Goal: Information Seeking & Learning: Learn about a topic

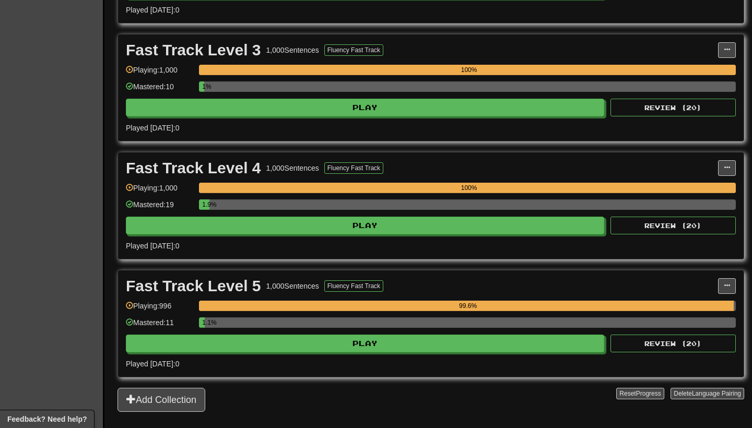
scroll to position [481, 0]
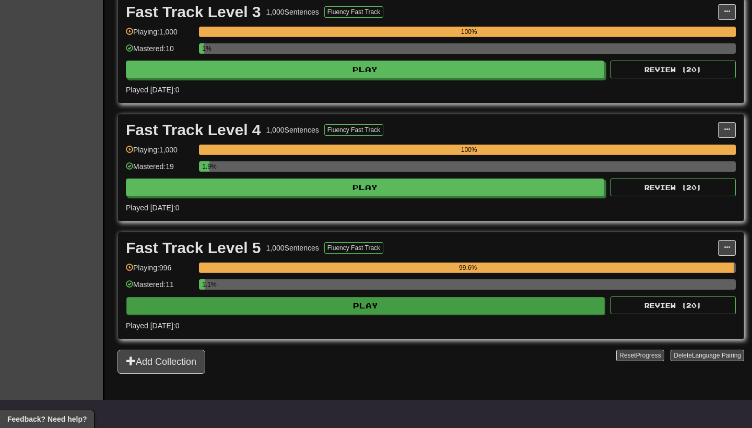
click at [373, 307] on button "Play" at bounding box center [365, 306] width 478 height 18
select select "**"
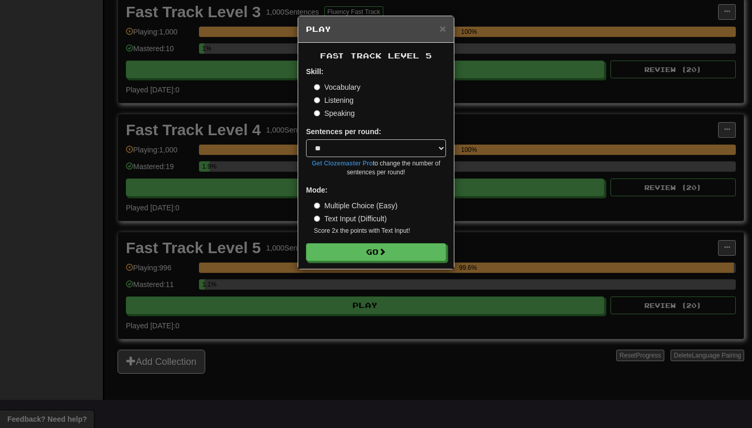
click at [390, 260] on div "Fast Track Level 5 Skill: Vocabulary Listening Speaking Sentences per round: * …" at bounding box center [376, 156] width 156 height 226
click at [402, 247] on button "Go" at bounding box center [377, 253] width 140 height 18
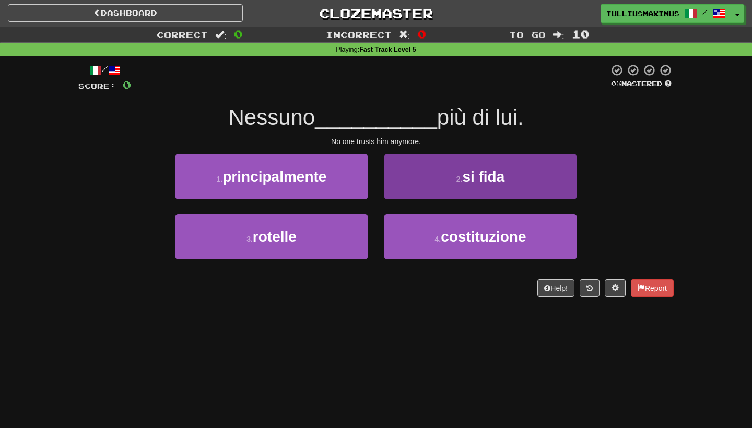
click at [408, 173] on button "2 . si fida" at bounding box center [480, 176] width 193 height 45
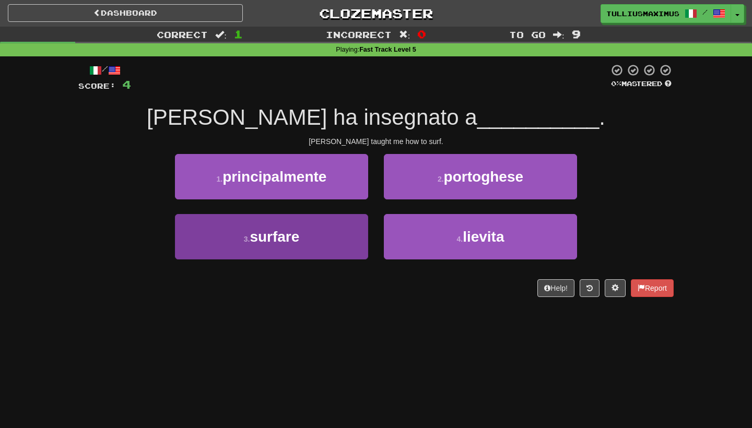
click at [358, 237] on button "3 . surfare" at bounding box center [271, 236] width 193 height 45
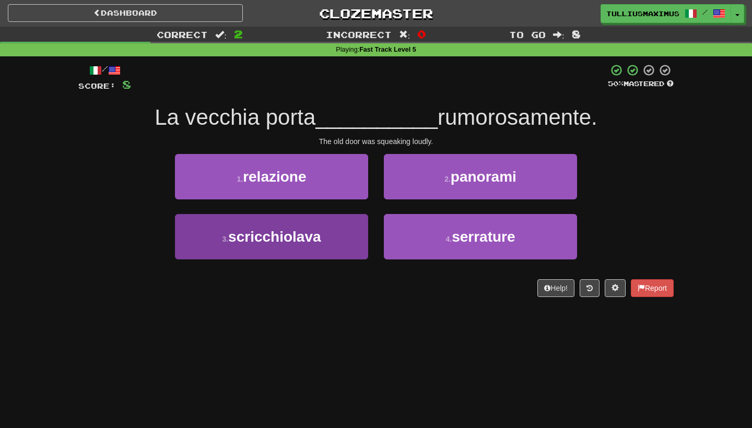
click at [342, 242] on button "3 . scricchiolava" at bounding box center [271, 236] width 193 height 45
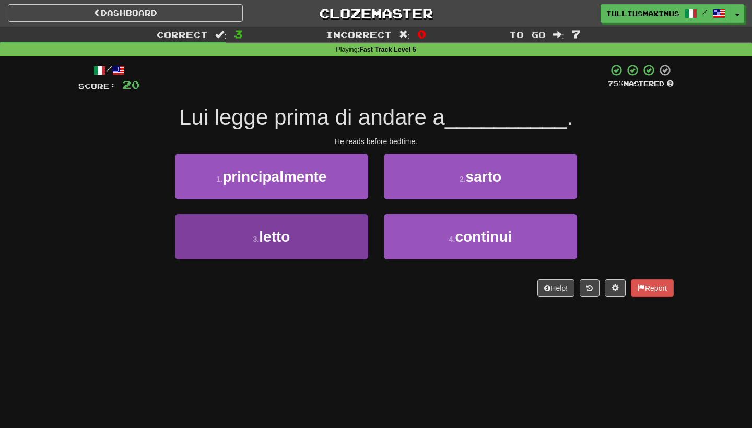
click at [344, 244] on button "3 . letto" at bounding box center [271, 236] width 193 height 45
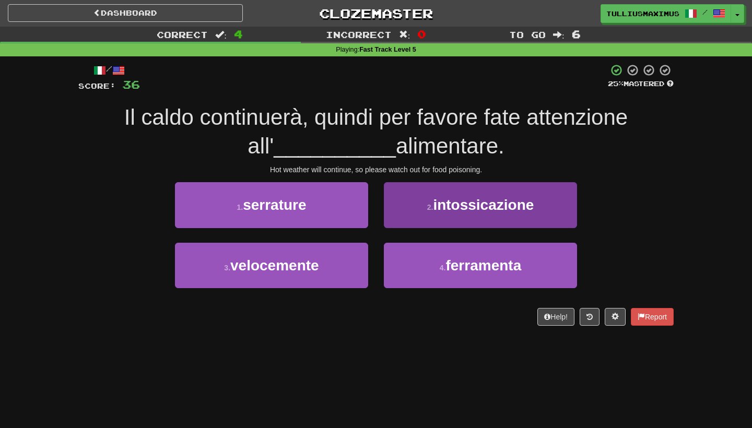
click at [408, 215] on button "2 . intossicazione" at bounding box center [480, 204] width 193 height 45
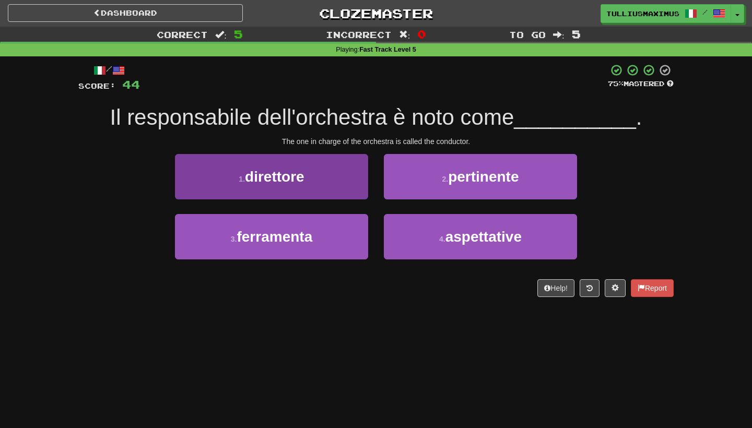
click at [336, 194] on button "1 . direttore" at bounding box center [271, 176] width 193 height 45
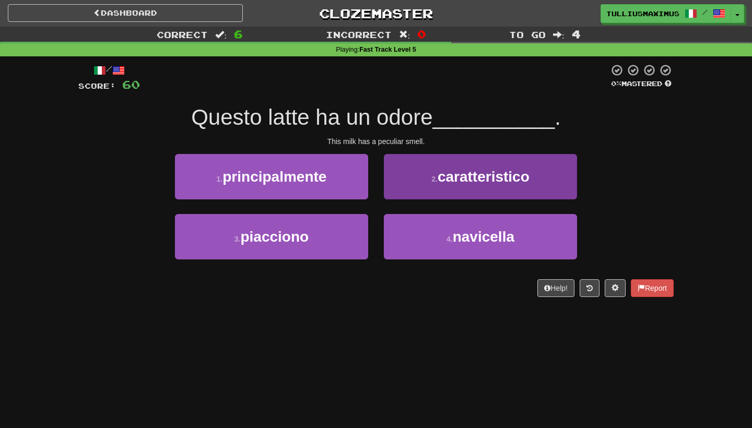
click at [426, 172] on button "2 . caratteristico" at bounding box center [480, 176] width 193 height 45
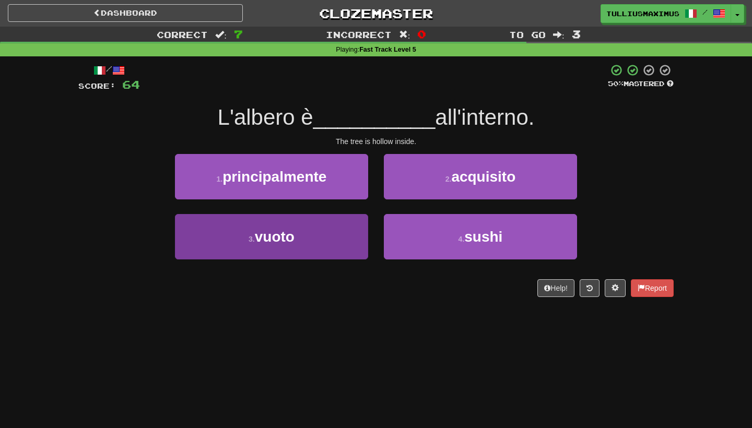
click at [352, 226] on button "3 . vuoto" at bounding box center [271, 236] width 193 height 45
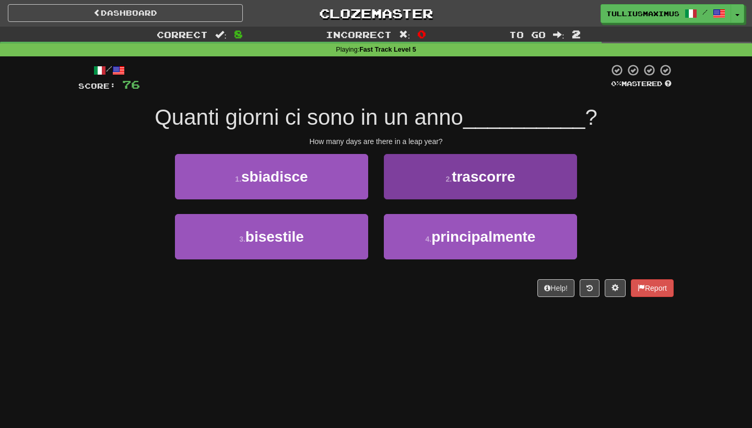
click at [445, 179] on small "2 ." at bounding box center [448, 179] width 6 height 8
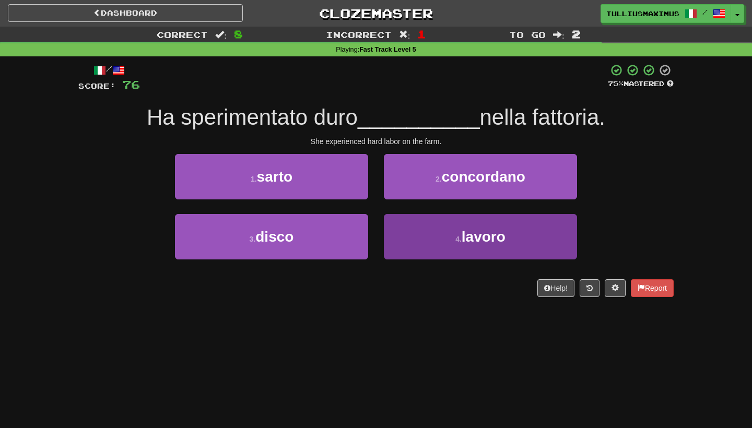
click at [428, 230] on button "4 . lavoro" at bounding box center [480, 236] width 193 height 45
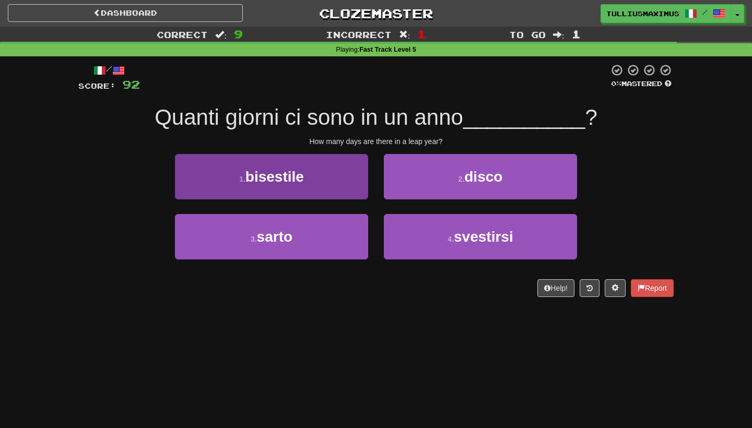
click at [322, 179] on button "1 . bisestile" at bounding box center [271, 176] width 193 height 45
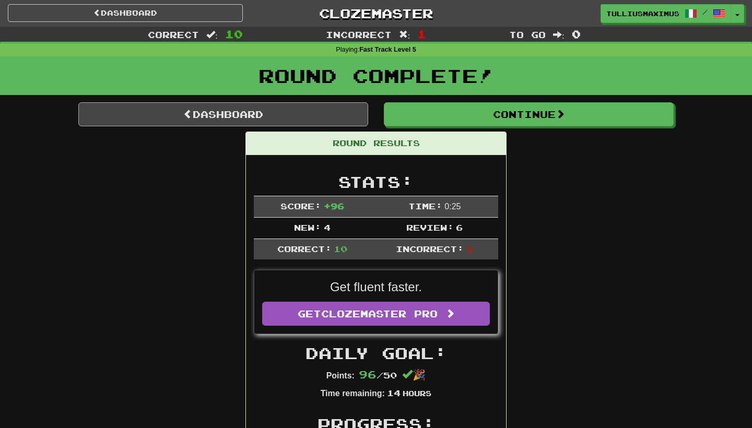
click at [332, 114] on link "Dashboard" at bounding box center [223, 114] width 290 height 24
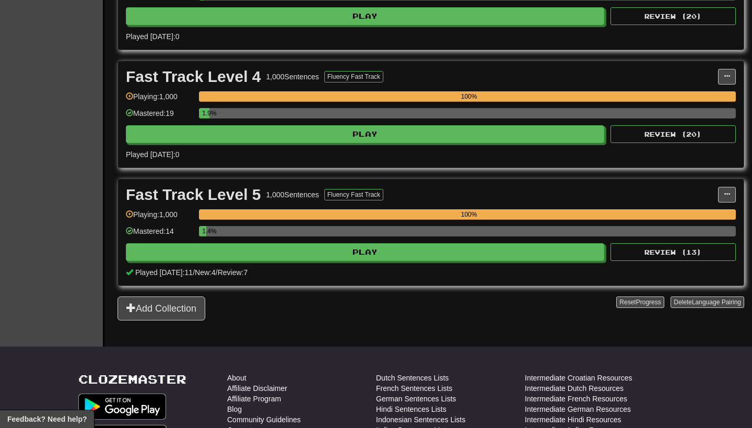
scroll to position [489, 0]
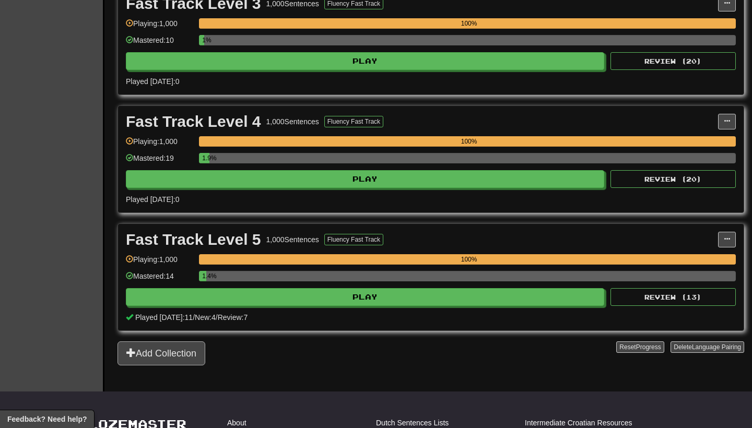
click at [181, 352] on button "Add Collection" at bounding box center [162, 354] width 88 height 24
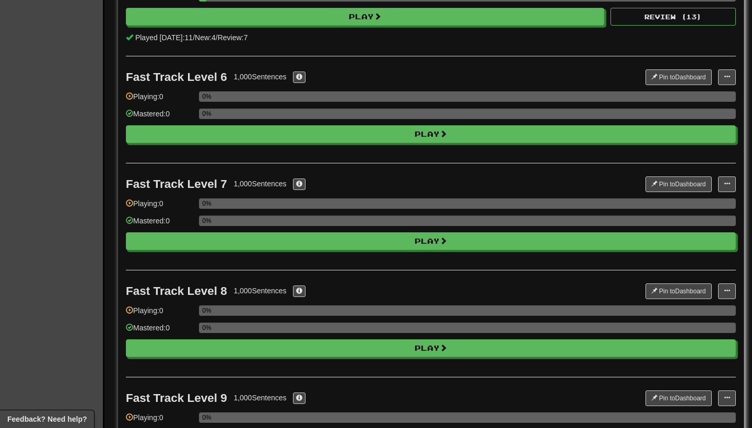
scroll to position [676, 0]
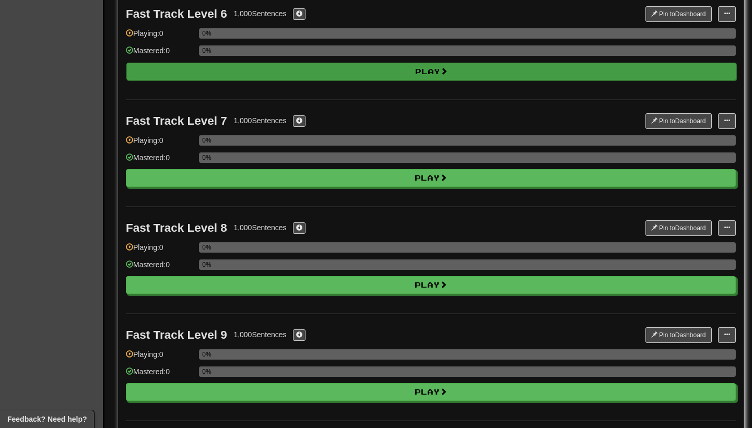
click at [319, 80] on button "Play" at bounding box center [431, 72] width 610 height 18
select select "**"
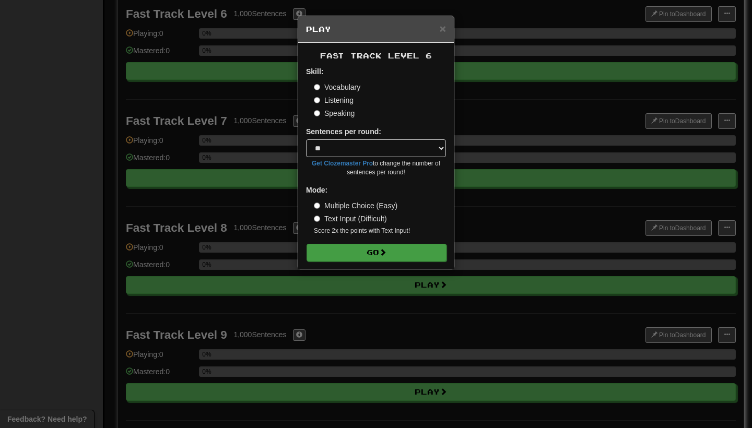
click at [368, 250] on button "Go" at bounding box center [377, 253] width 140 height 18
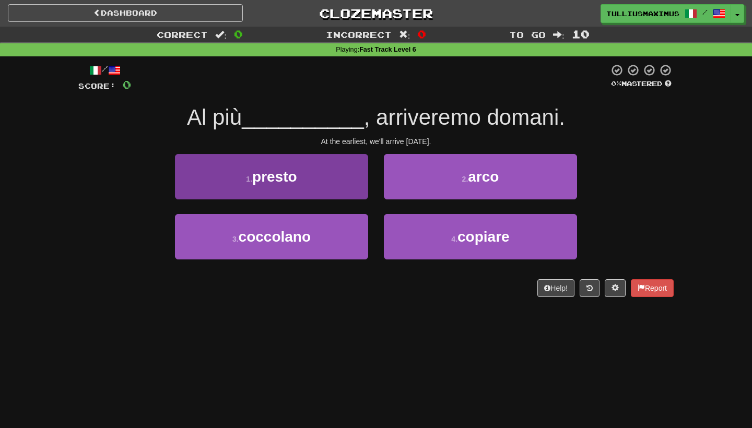
click at [333, 187] on button "1 . presto" at bounding box center [271, 176] width 193 height 45
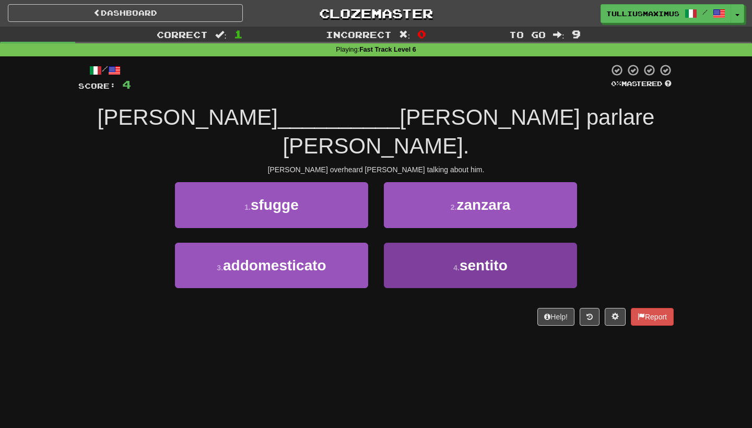
click at [412, 255] on button "4 . sentito" at bounding box center [480, 265] width 193 height 45
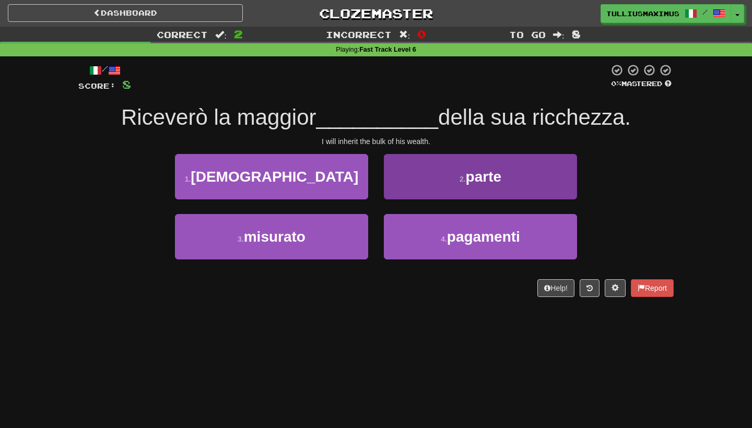
click at [424, 177] on button "2 . parte" at bounding box center [480, 176] width 193 height 45
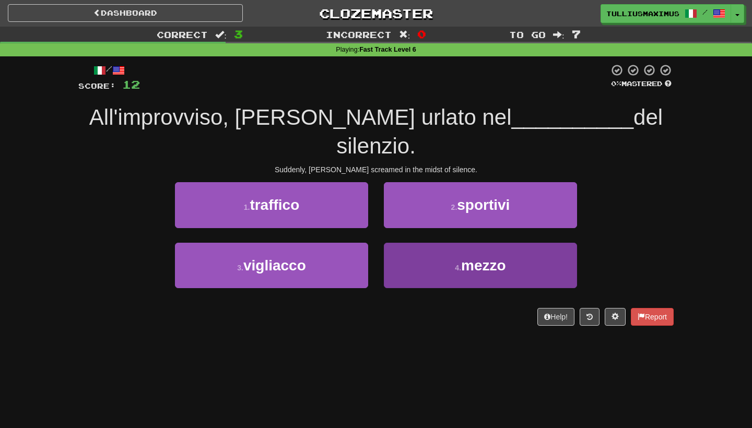
click at [423, 243] on button "4 . mezzo" at bounding box center [480, 265] width 193 height 45
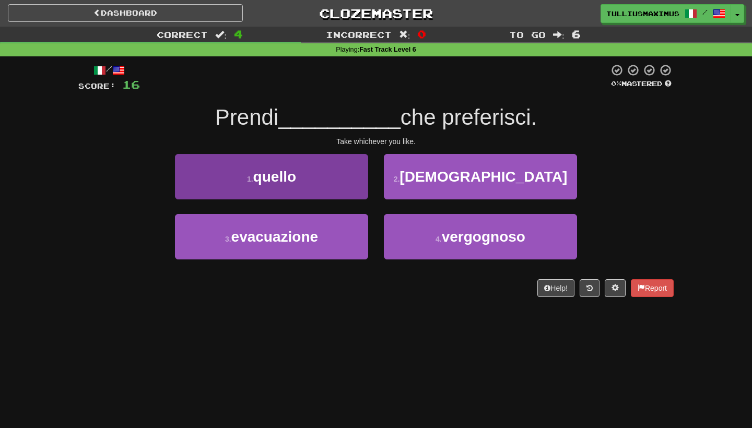
click at [337, 181] on button "1 . quello" at bounding box center [271, 176] width 193 height 45
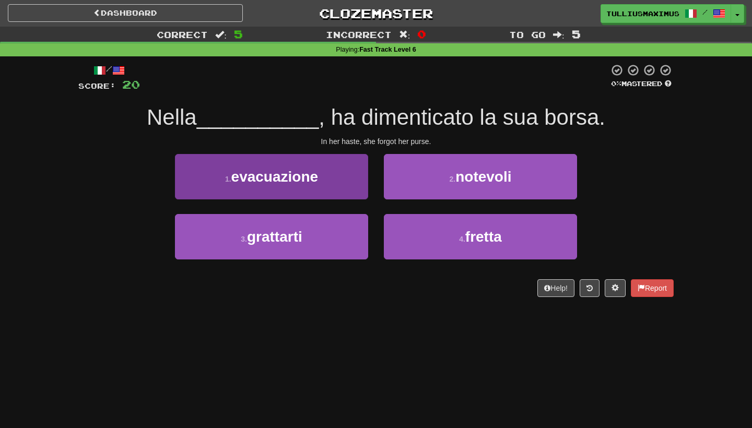
click at [346, 182] on button "1 . evacuazione" at bounding box center [271, 176] width 193 height 45
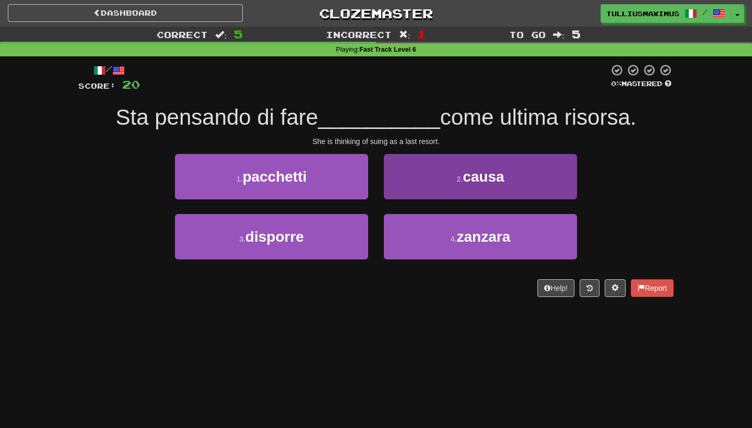
click at [436, 179] on button "2 . causa" at bounding box center [480, 176] width 193 height 45
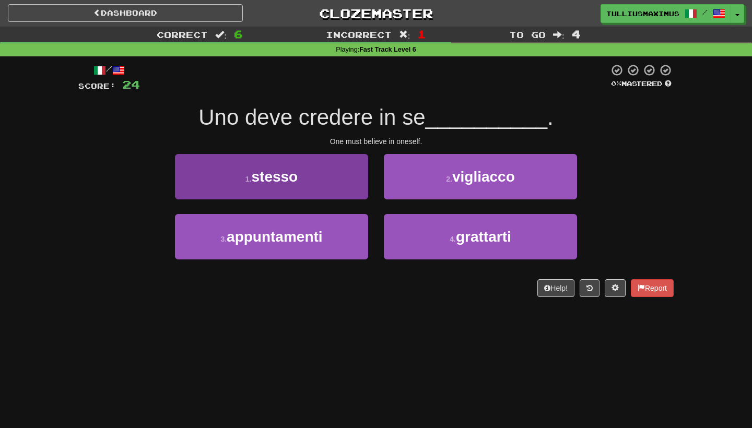
click at [340, 172] on button "1 . stesso" at bounding box center [271, 176] width 193 height 45
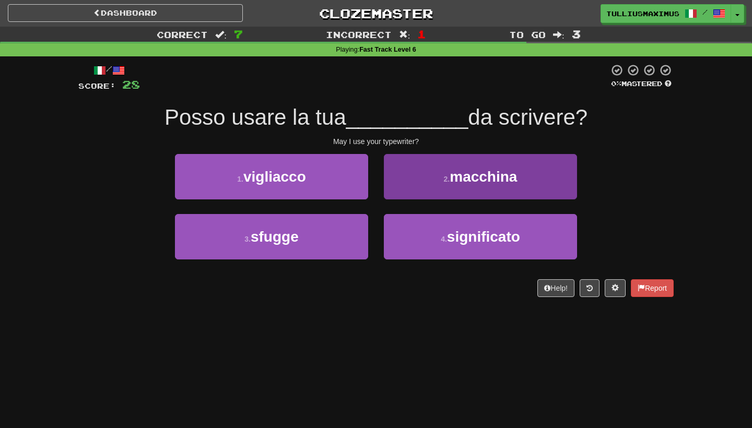
click at [428, 181] on button "2 . macchina" at bounding box center [480, 176] width 193 height 45
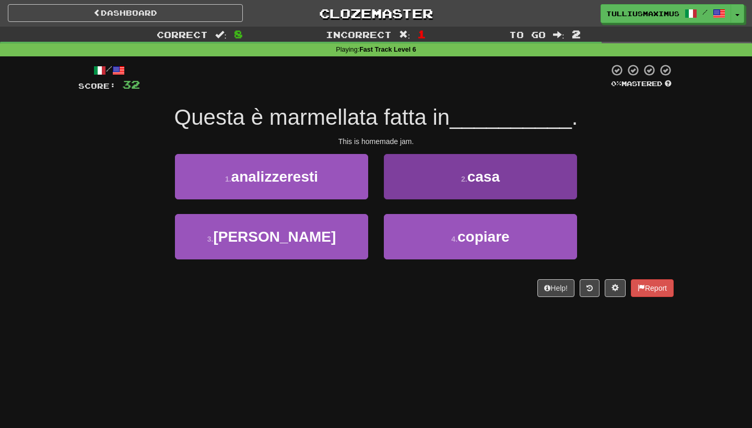
click at [433, 180] on button "2 . casa" at bounding box center [480, 176] width 193 height 45
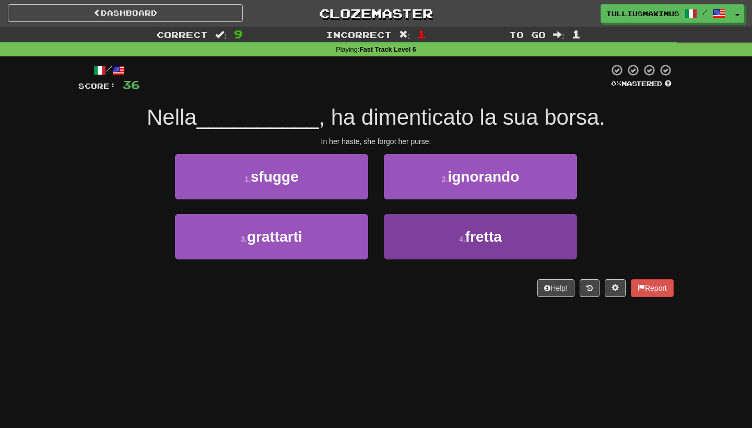
click at [429, 245] on button "4 . fretta" at bounding box center [480, 236] width 193 height 45
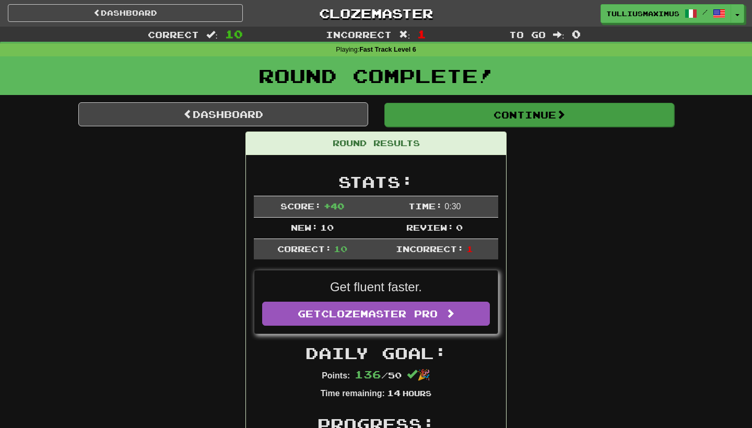
click at [451, 117] on button "Continue" at bounding box center [529, 115] width 290 height 24
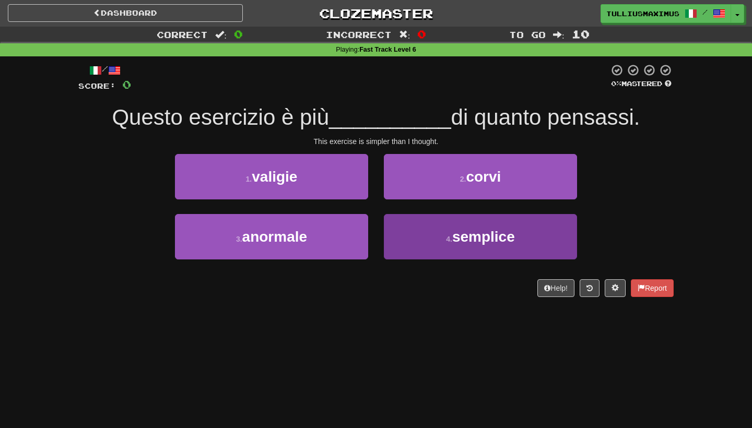
click at [408, 236] on button "4 . semplice" at bounding box center [480, 236] width 193 height 45
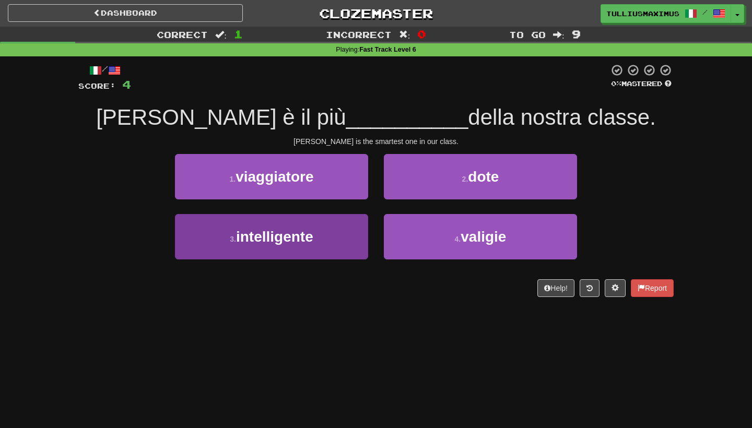
click at [326, 230] on button "3 . intelligente" at bounding box center [271, 236] width 193 height 45
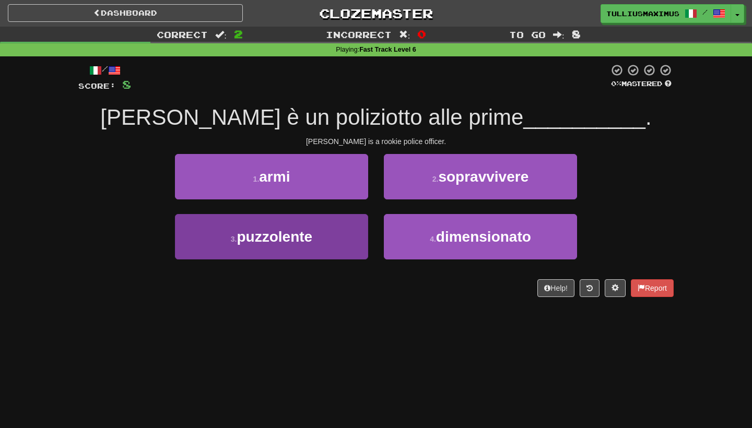
click at [343, 251] on button "3 . puzzolente" at bounding box center [271, 236] width 193 height 45
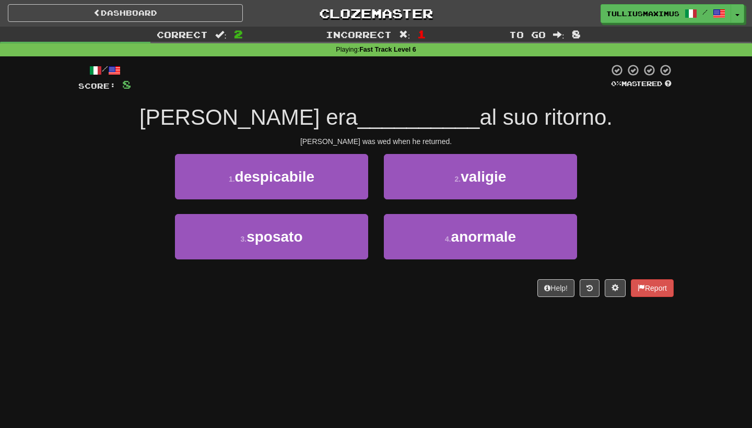
click at [324, 276] on div "/ Score: 8 0 % Mastered Tom era __________ al suo ritorno. Tom was wed when he …" at bounding box center [375, 180] width 595 height 233
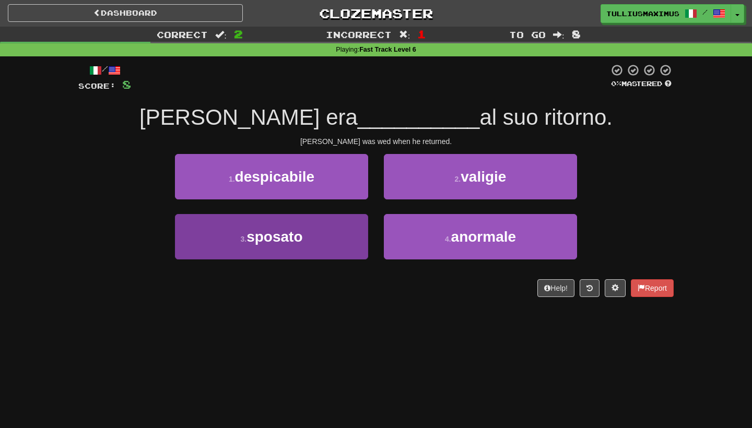
click at [334, 243] on button "3 . sposato" at bounding box center [271, 236] width 193 height 45
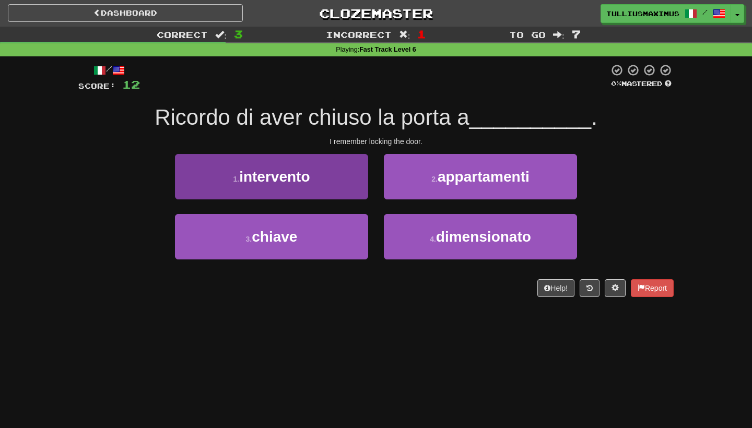
click at [353, 183] on button "1 . intervento" at bounding box center [271, 176] width 193 height 45
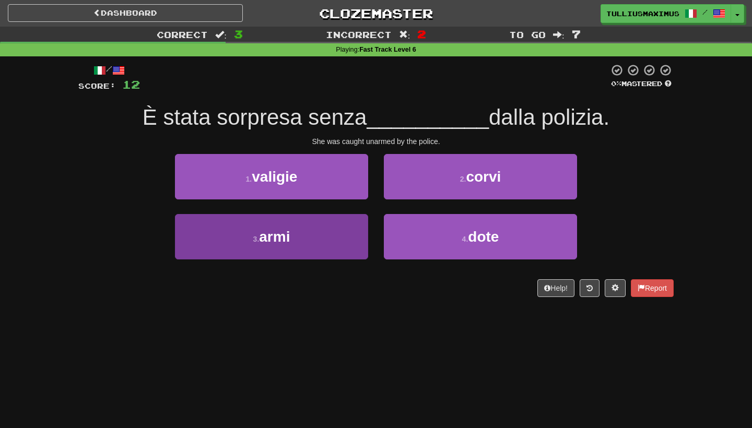
click at [326, 231] on button "3 . armi" at bounding box center [271, 236] width 193 height 45
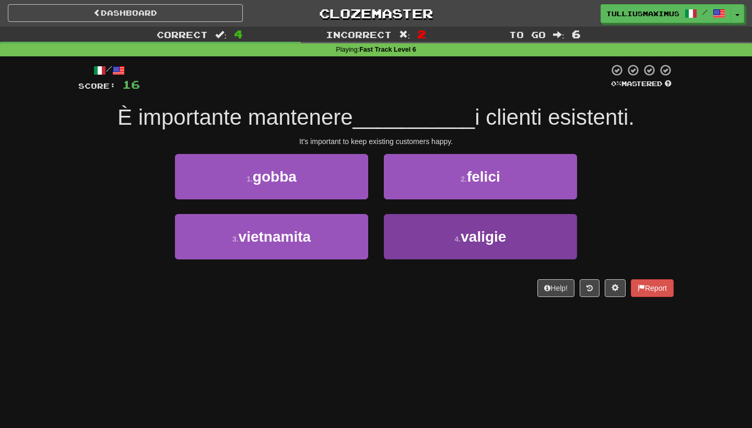
click at [431, 240] on button "4 . valigie" at bounding box center [480, 236] width 193 height 45
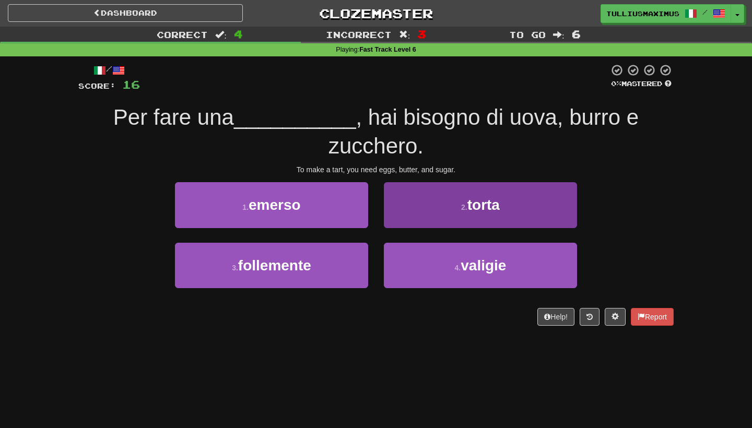
click at [435, 216] on button "2 . torta" at bounding box center [480, 204] width 193 height 45
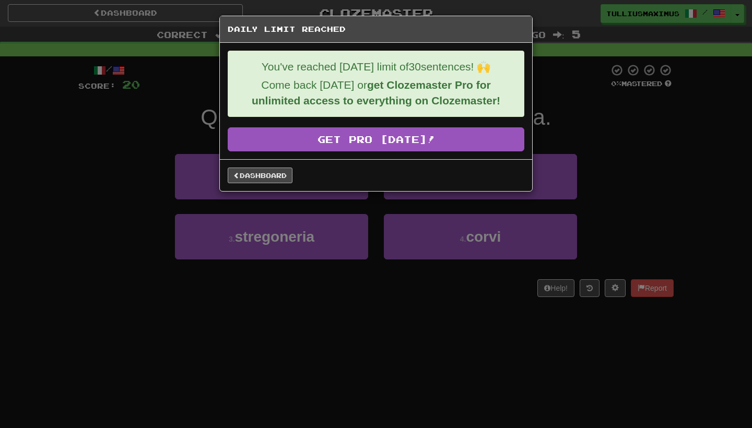
click at [267, 181] on link "Dashboard" at bounding box center [260, 176] width 65 height 16
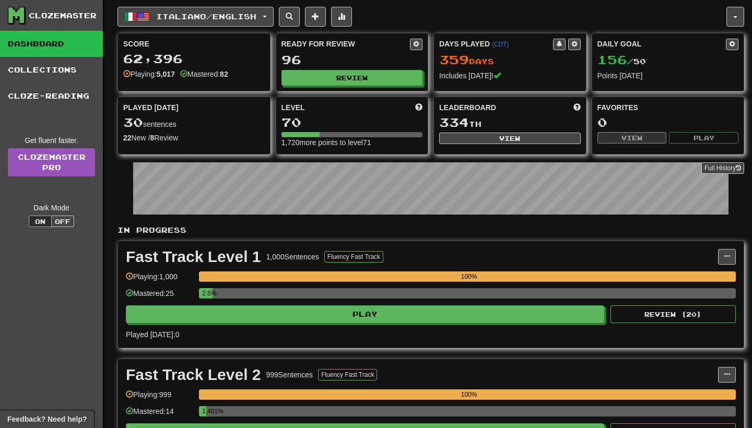
click at [232, 9] on button "Italiano / English" at bounding box center [196, 17] width 156 height 20
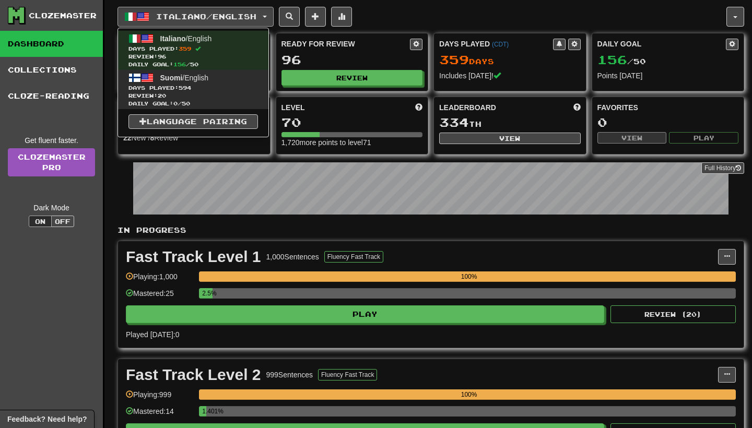
click at [209, 92] on span "Review: 20" at bounding box center [193, 96] width 130 height 8
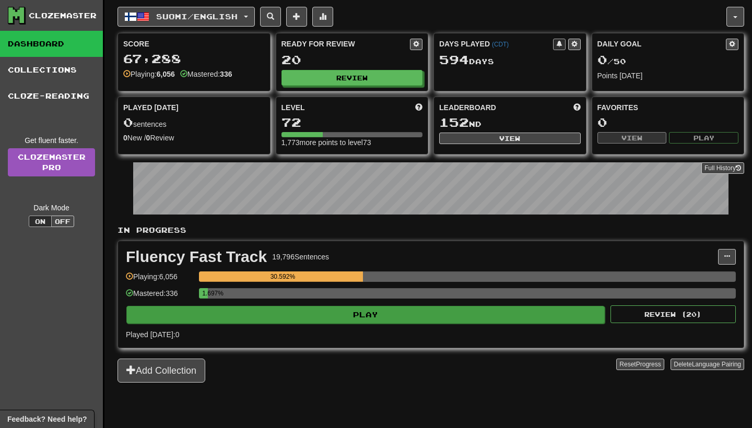
click at [426, 309] on button "Play" at bounding box center [365, 315] width 478 height 18
select select "**"
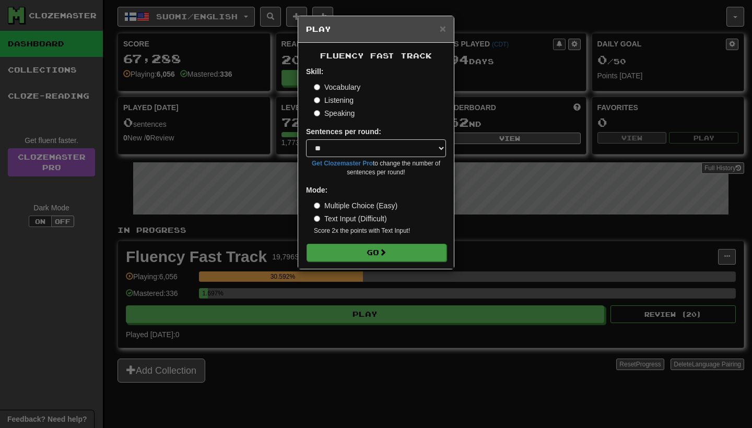
click at [425, 252] on button "Go" at bounding box center [377, 253] width 140 height 18
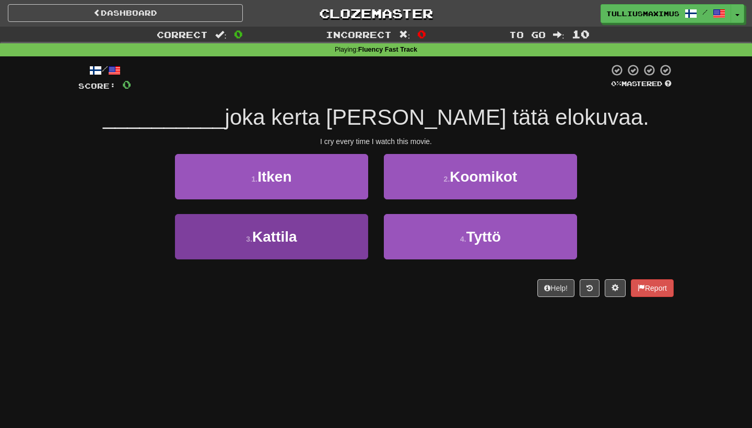
click at [354, 229] on button "3 . Kattila" at bounding box center [271, 236] width 193 height 45
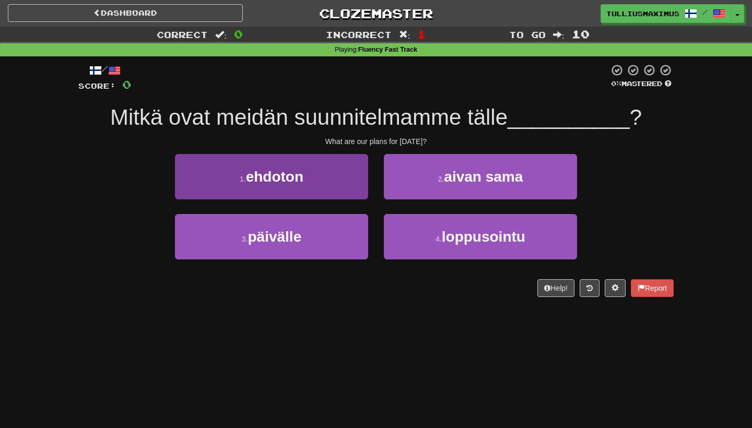
click at [339, 178] on button "1 . ehdoton" at bounding box center [271, 176] width 193 height 45
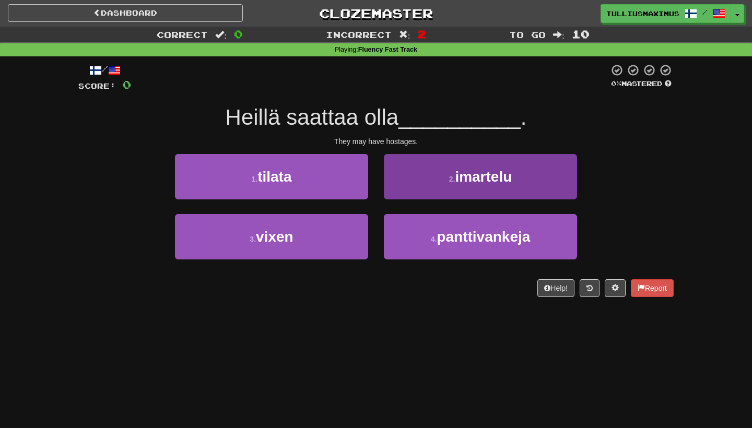
click at [405, 183] on button "2 . imartelu" at bounding box center [480, 176] width 193 height 45
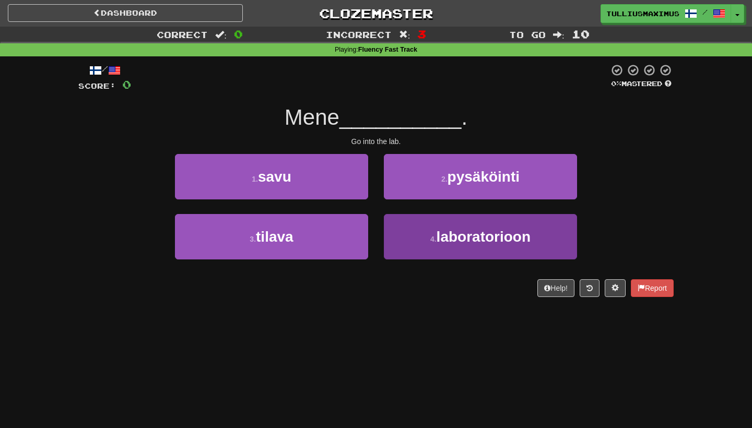
click at [399, 233] on button "4 . laboratorioon" at bounding box center [480, 236] width 193 height 45
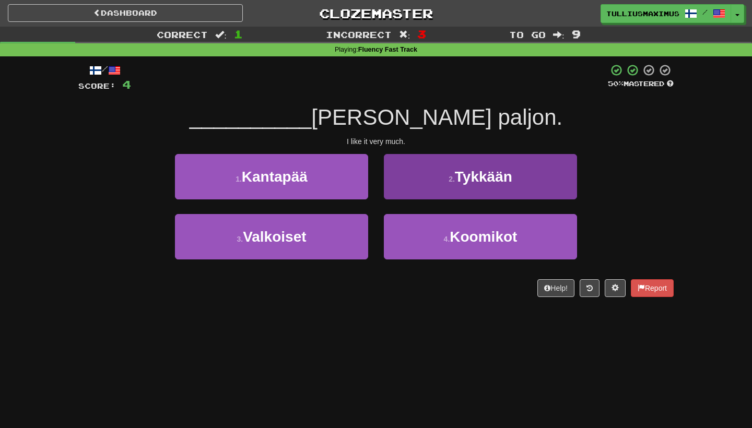
click at [418, 165] on button "2 . Tykkään" at bounding box center [480, 176] width 193 height 45
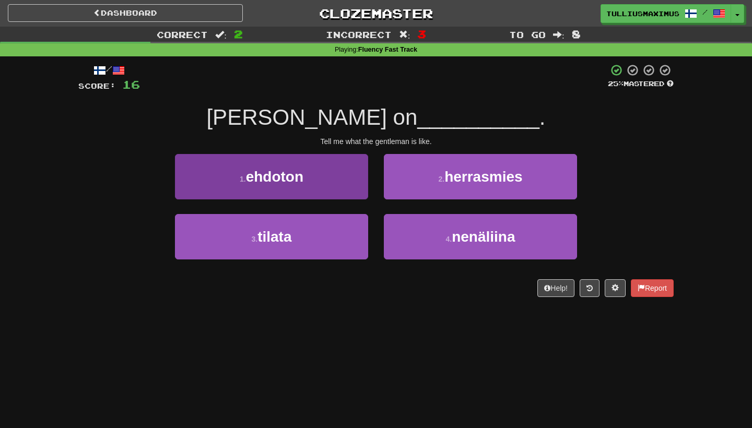
click at [348, 190] on button "1 . ehdoton" at bounding box center [271, 176] width 193 height 45
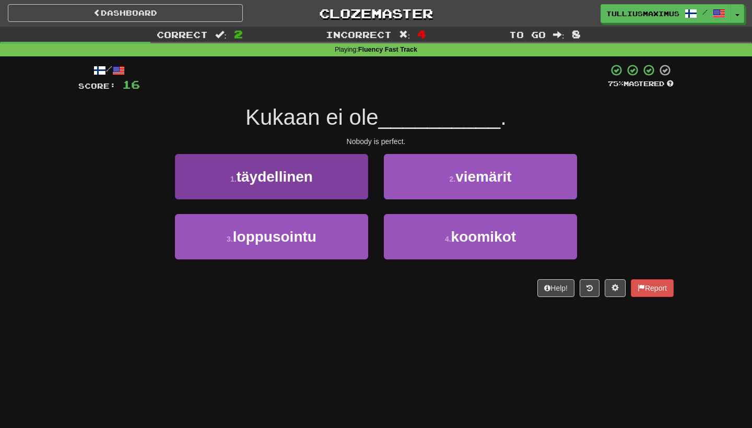
click at [350, 190] on button "1 . täydellinen" at bounding box center [271, 176] width 193 height 45
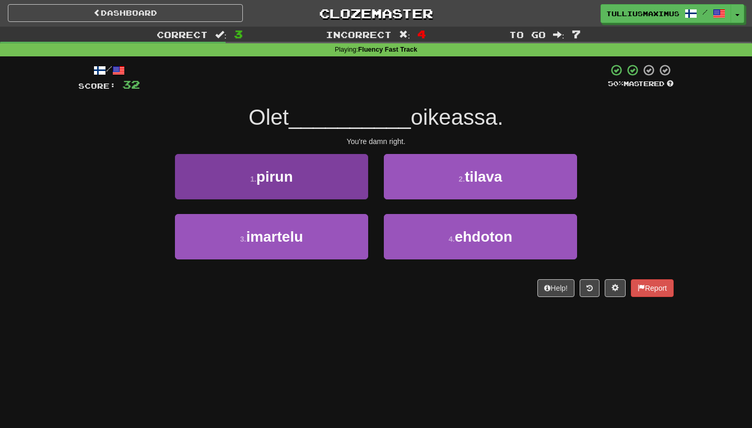
click at [346, 174] on button "1 . pirun" at bounding box center [271, 176] width 193 height 45
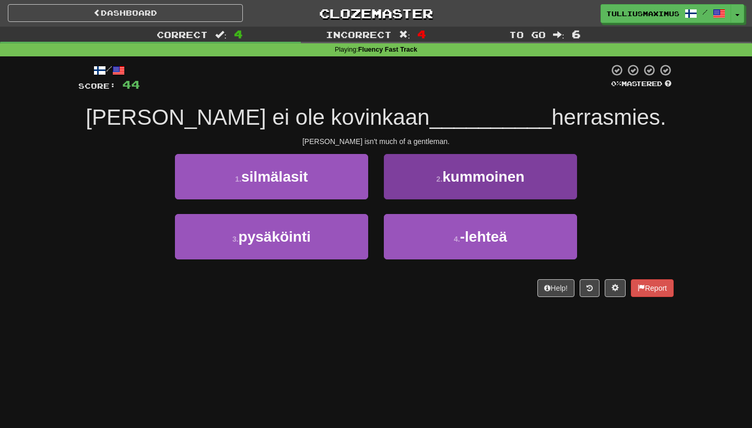
click at [401, 182] on button "2 . kummoinen" at bounding box center [480, 176] width 193 height 45
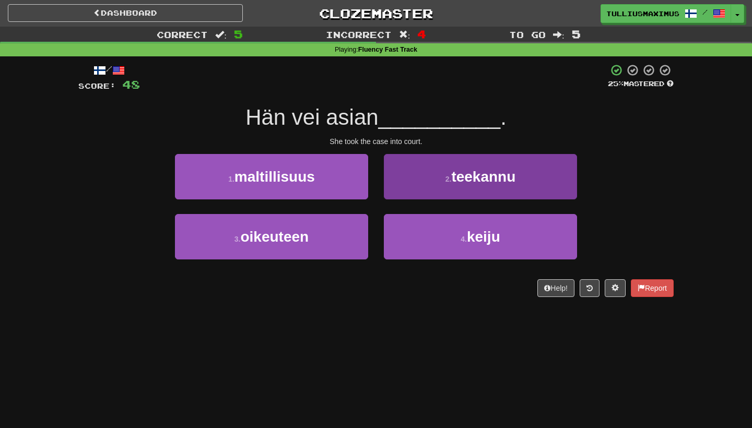
click at [406, 182] on button "2 . teekannu" at bounding box center [480, 176] width 193 height 45
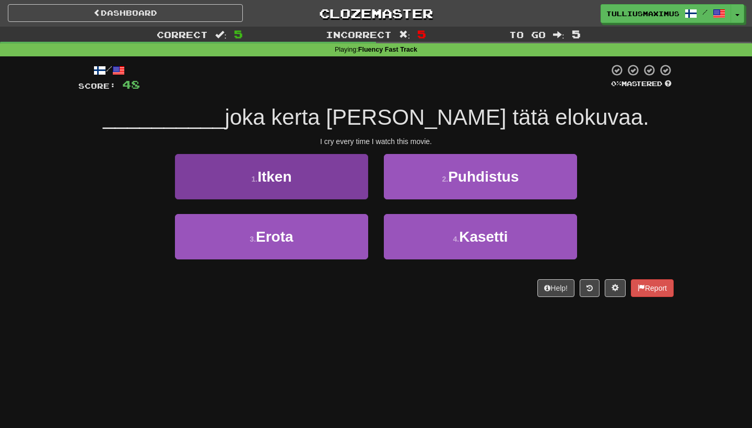
click at [342, 185] on button "1 . Itken" at bounding box center [271, 176] width 193 height 45
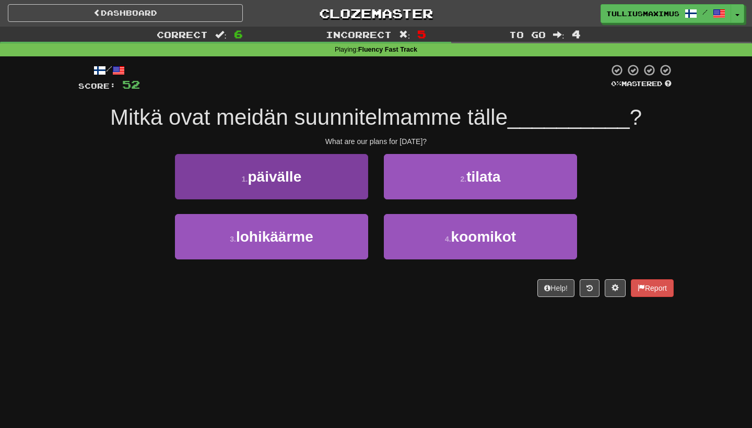
click at [349, 178] on button "1 . päivälle" at bounding box center [271, 176] width 193 height 45
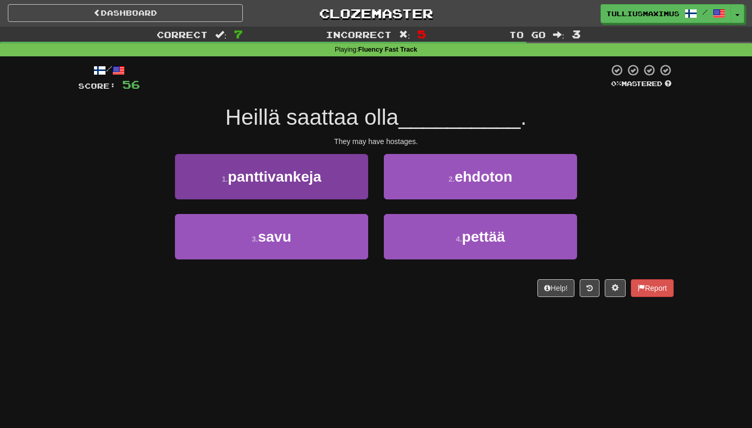
click at [338, 187] on button "1 . panttivankeja" at bounding box center [271, 176] width 193 height 45
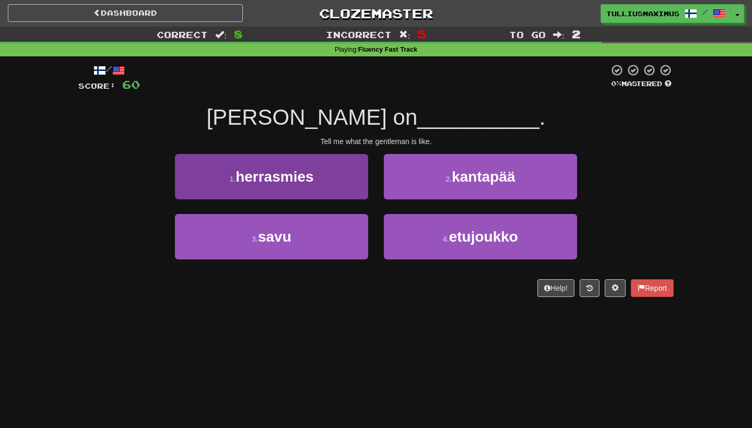
click at [339, 180] on button "1 . herrasmies" at bounding box center [271, 176] width 193 height 45
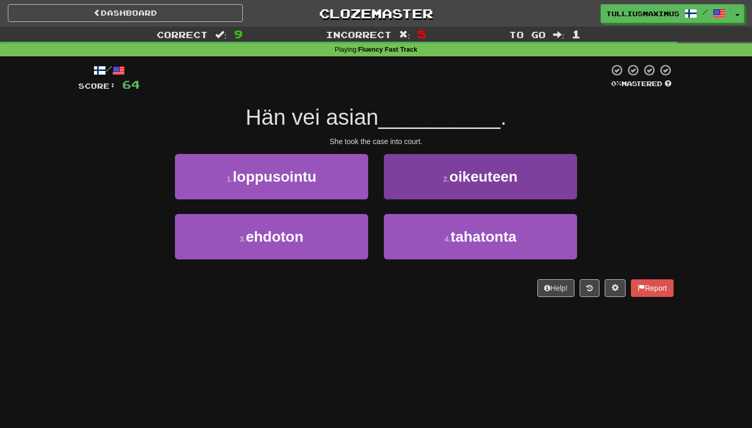
click at [417, 166] on button "2 . oikeuteen" at bounding box center [480, 176] width 193 height 45
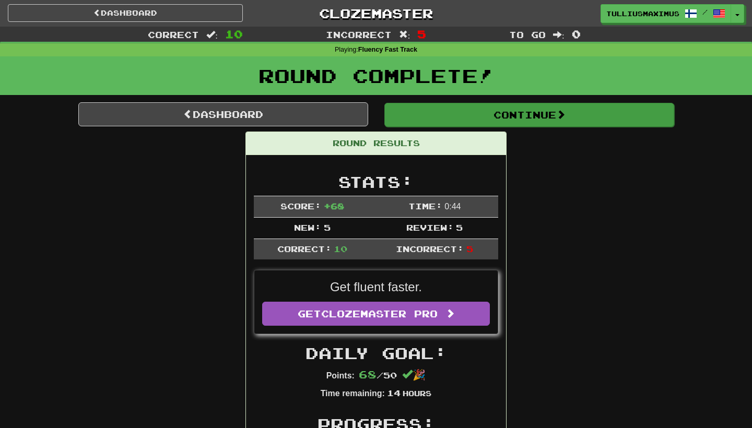
click at [417, 111] on button "Continue" at bounding box center [529, 115] width 290 height 24
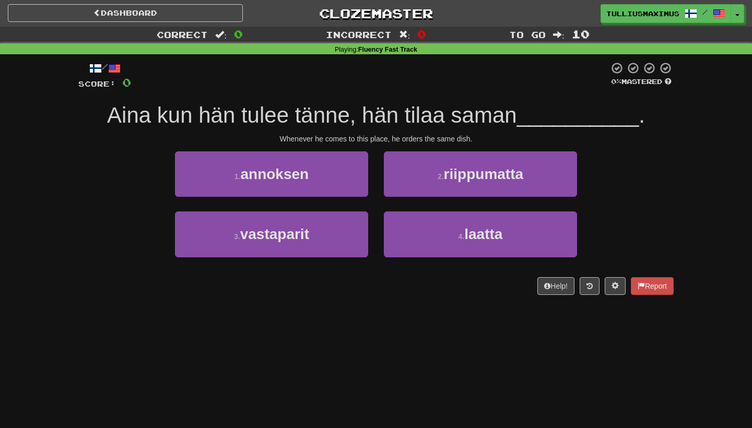
click at [201, 22] on div "Dashboard Clozemaster tulliusmaximus / Toggle Dropdown Dashboard Leaderboard Ac…" at bounding box center [376, 11] width 752 height 23
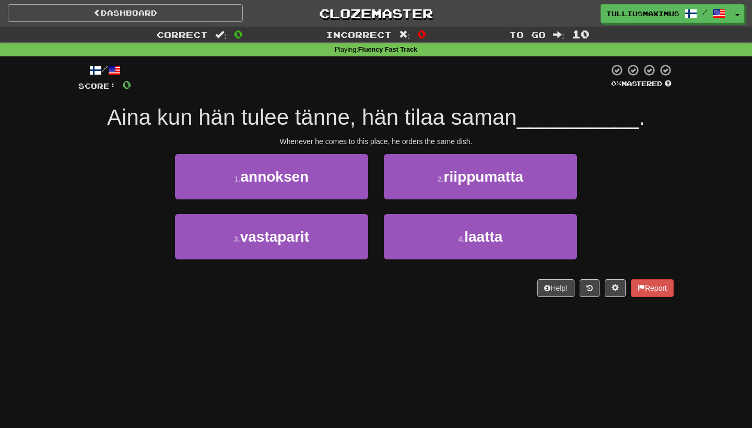
click at [240, 5] on link "Dashboard" at bounding box center [125, 13] width 235 height 18
